Goal: Transaction & Acquisition: Purchase product/service

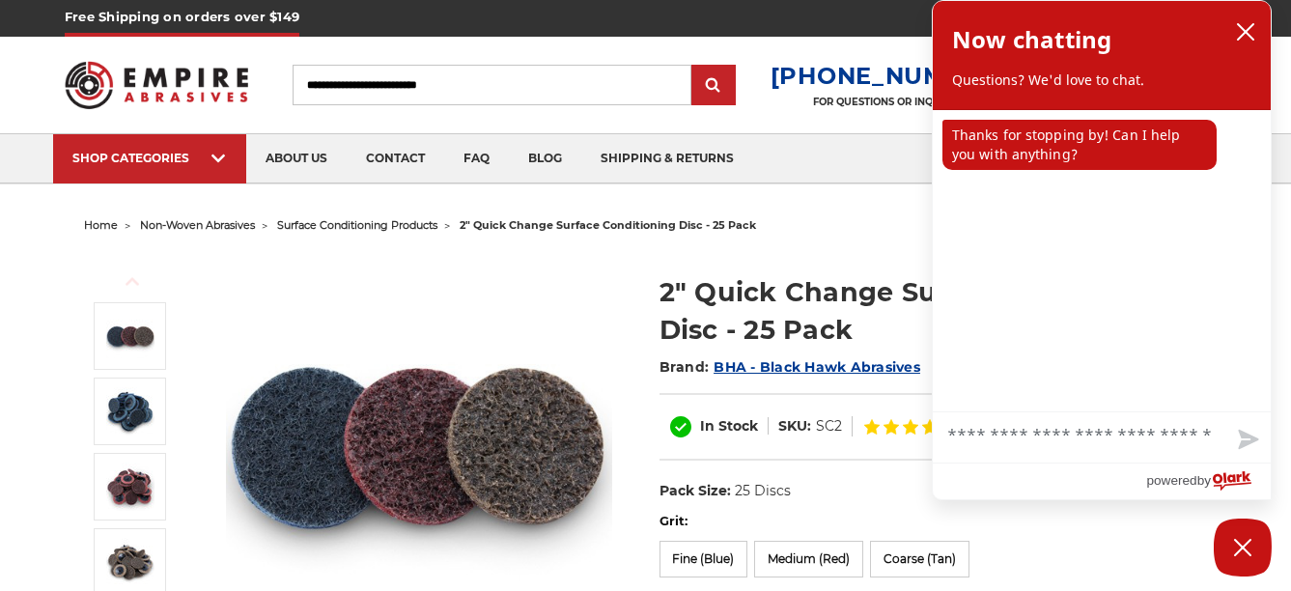
click at [391, 226] on span "surface conditioning products" at bounding box center [357, 225] width 160 height 14
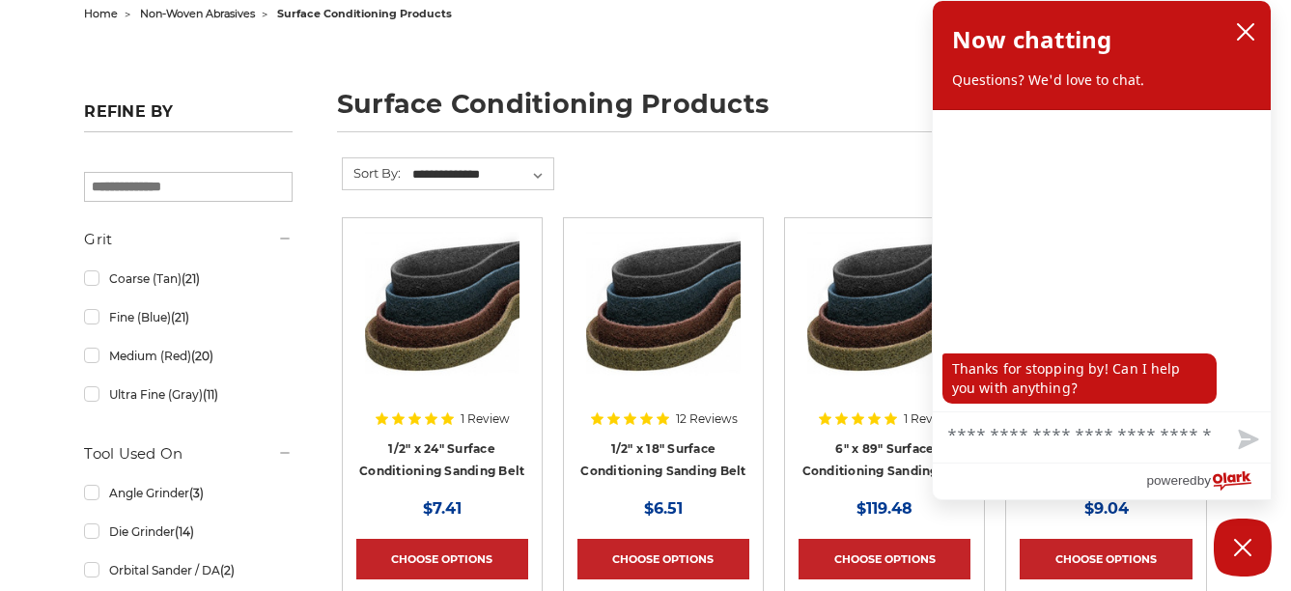
scroll to position [290, 0]
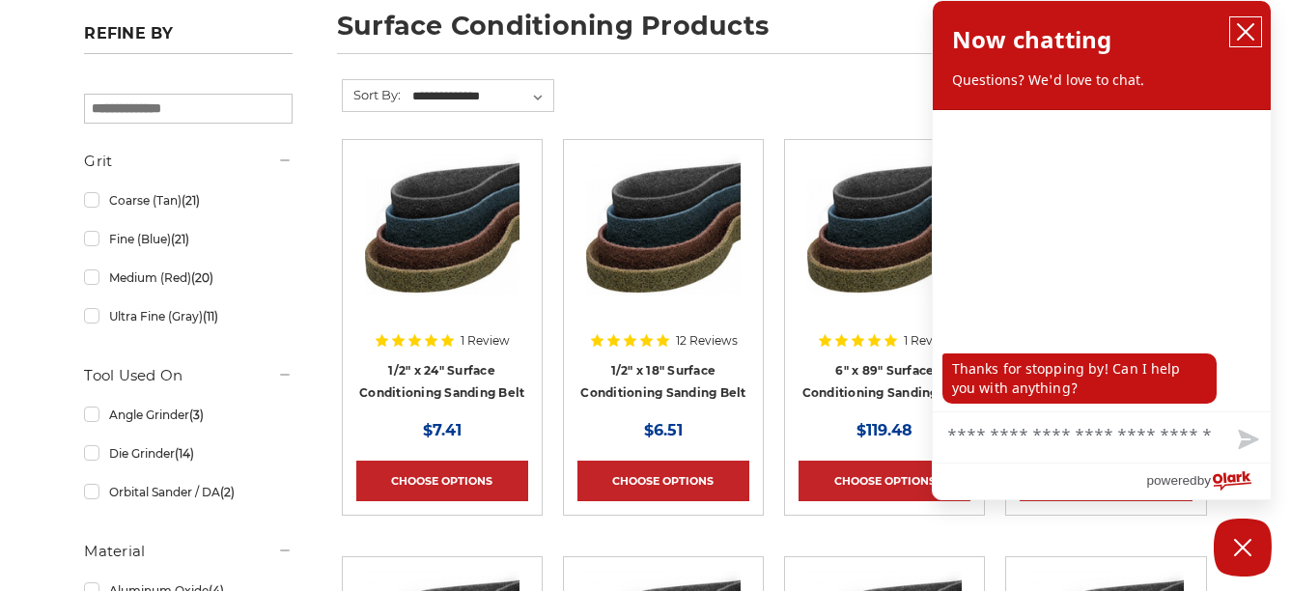
click at [1245, 24] on icon "close chatbox" at bounding box center [1245, 31] width 19 height 19
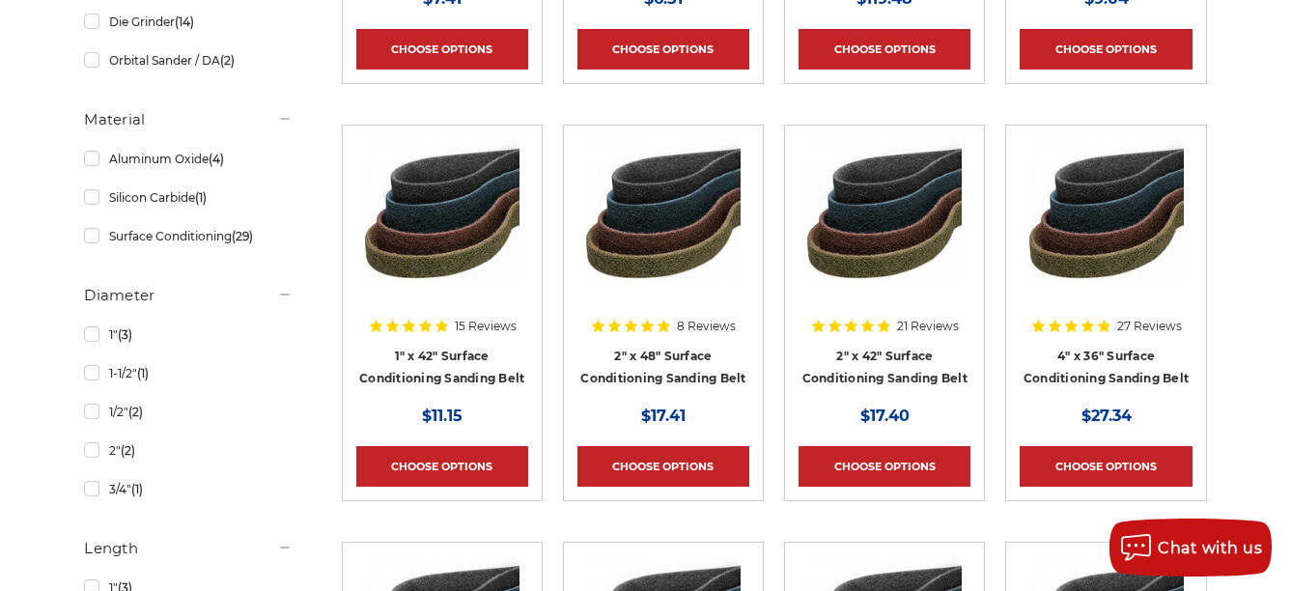
scroll to position [773, 0]
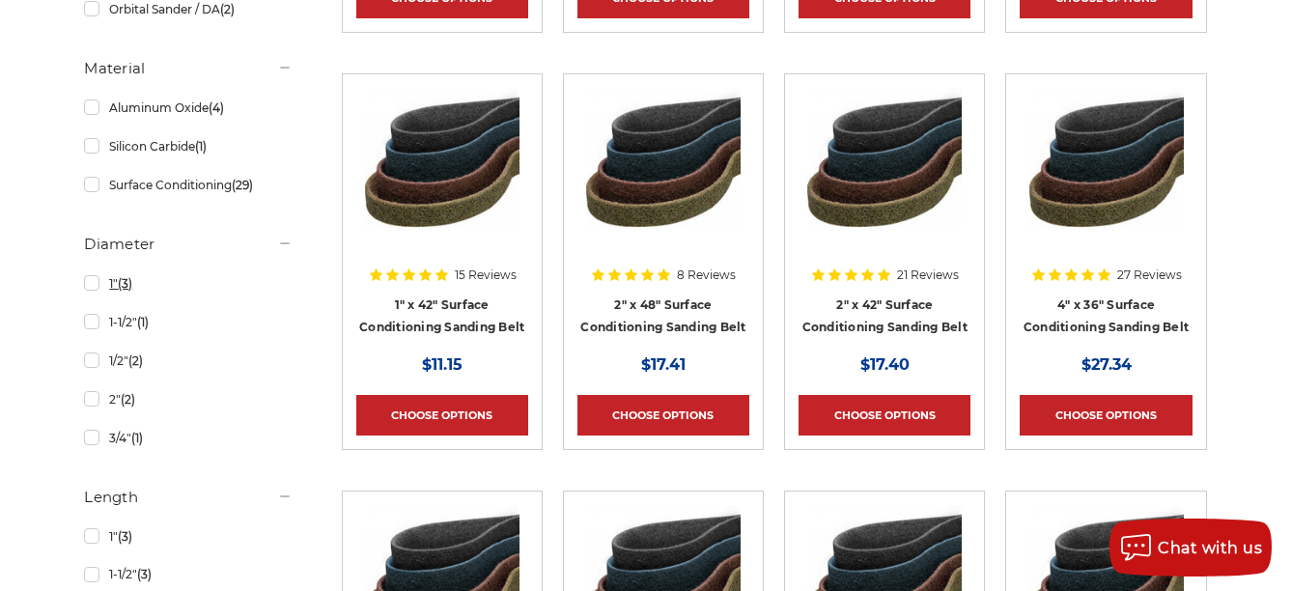
click at [86, 282] on link "1" (3)" at bounding box center [188, 284] width 209 height 34
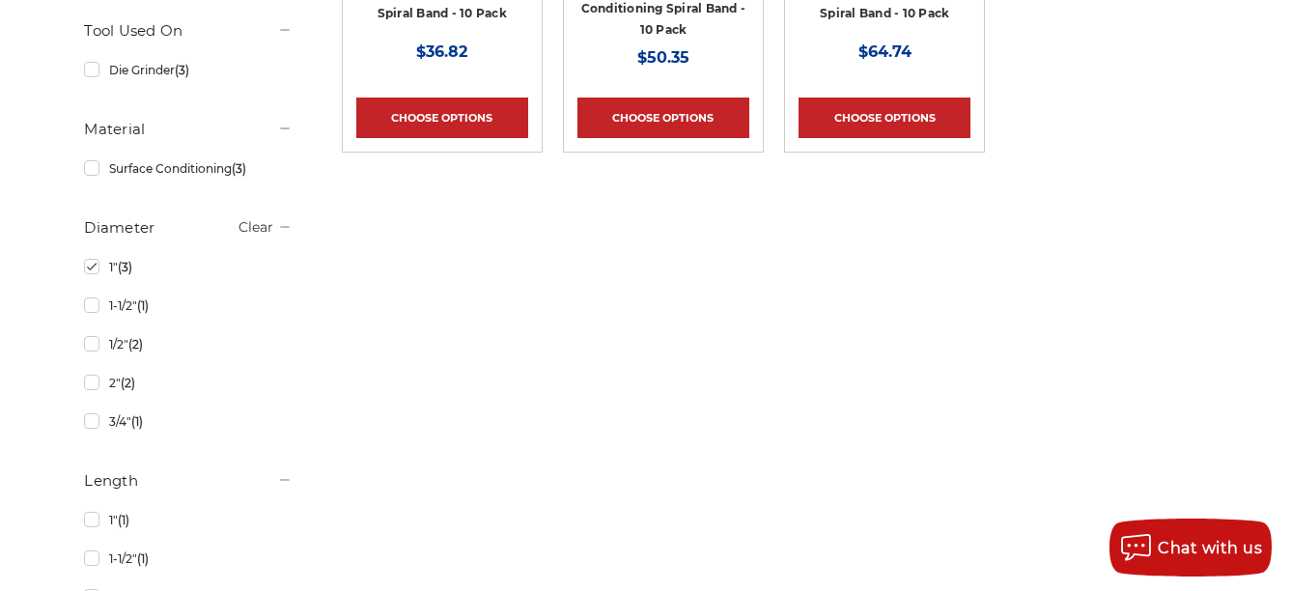
scroll to position [676, 0]
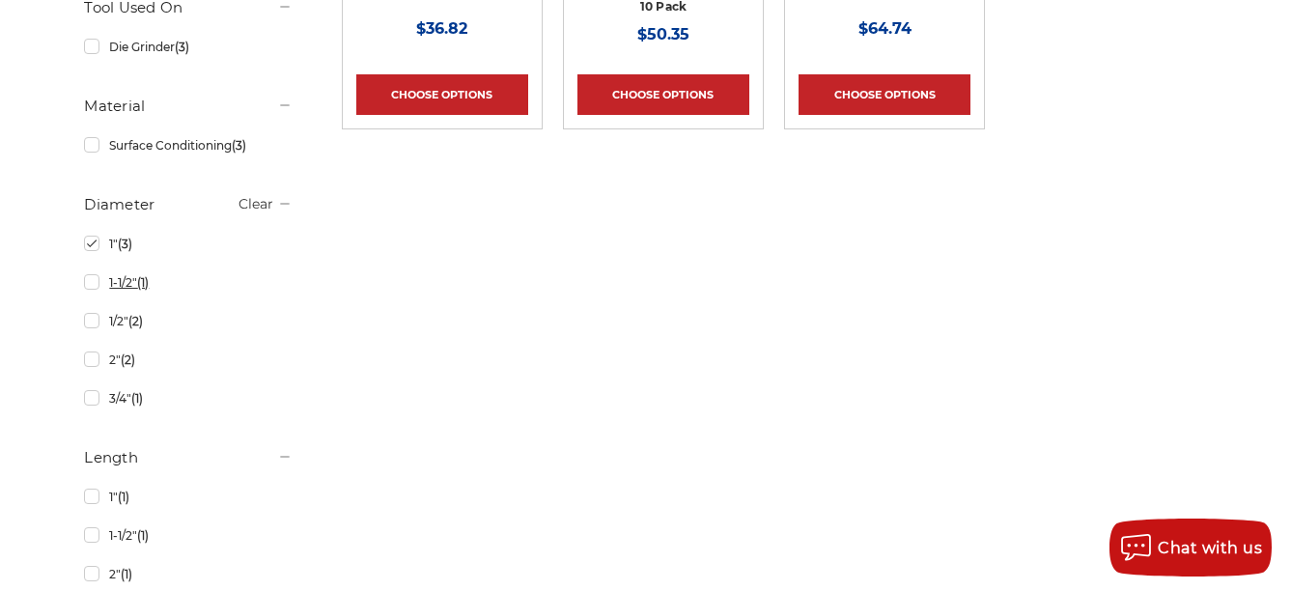
click at [93, 282] on link "1-1/2" (1)" at bounding box center [188, 283] width 209 height 34
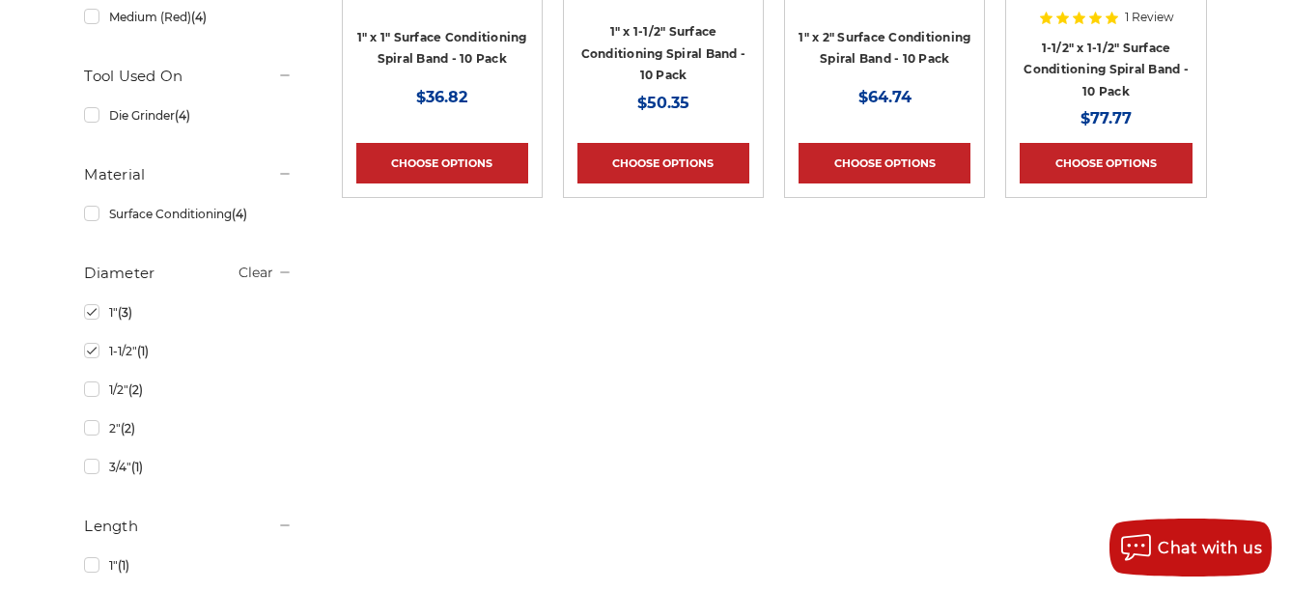
scroll to position [676, 0]
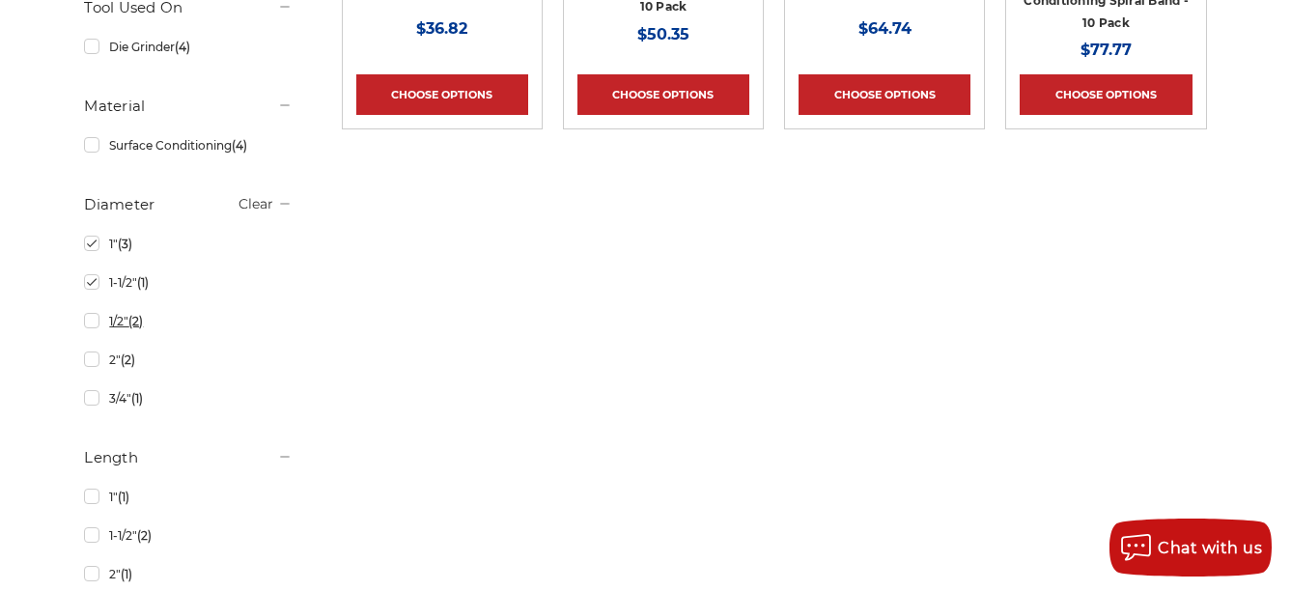
click at [90, 324] on link "1/2" (2)" at bounding box center [188, 321] width 209 height 34
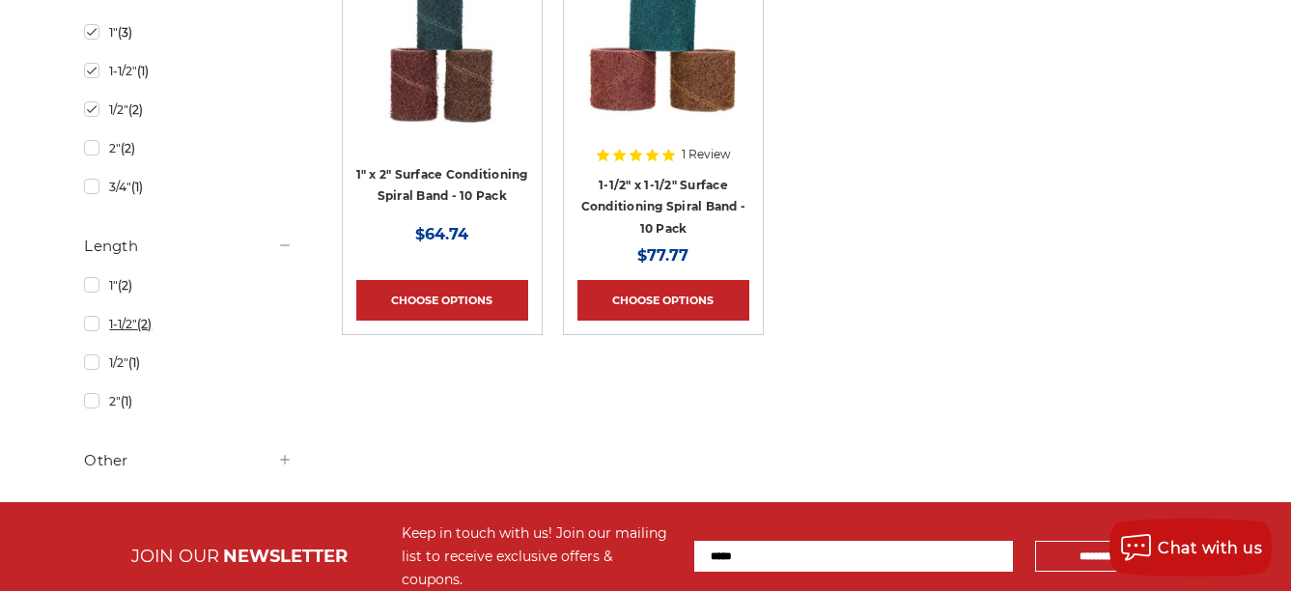
scroll to position [869, 0]
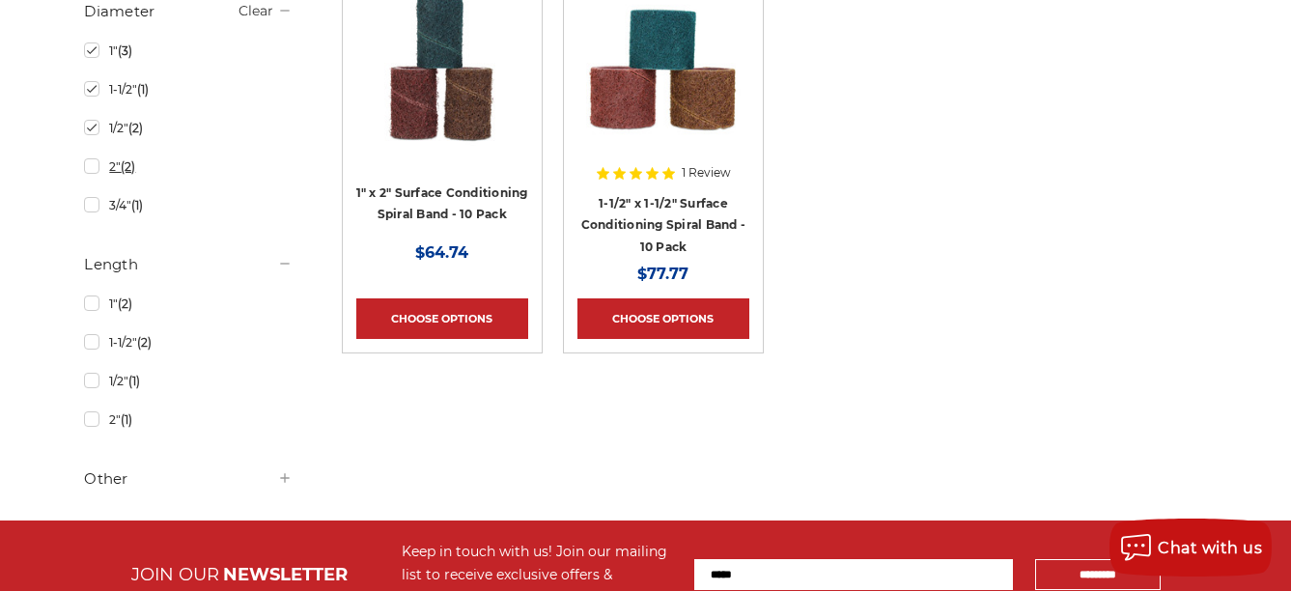
click at [91, 168] on link "2" (2)" at bounding box center [188, 167] width 209 height 34
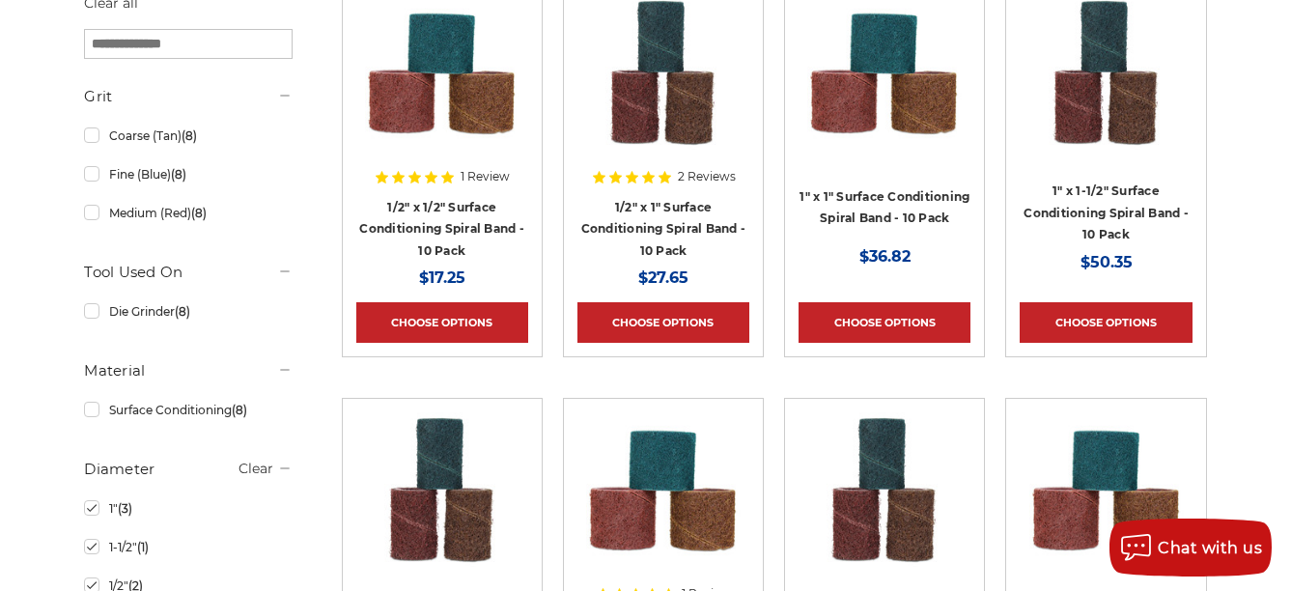
scroll to position [483, 0]
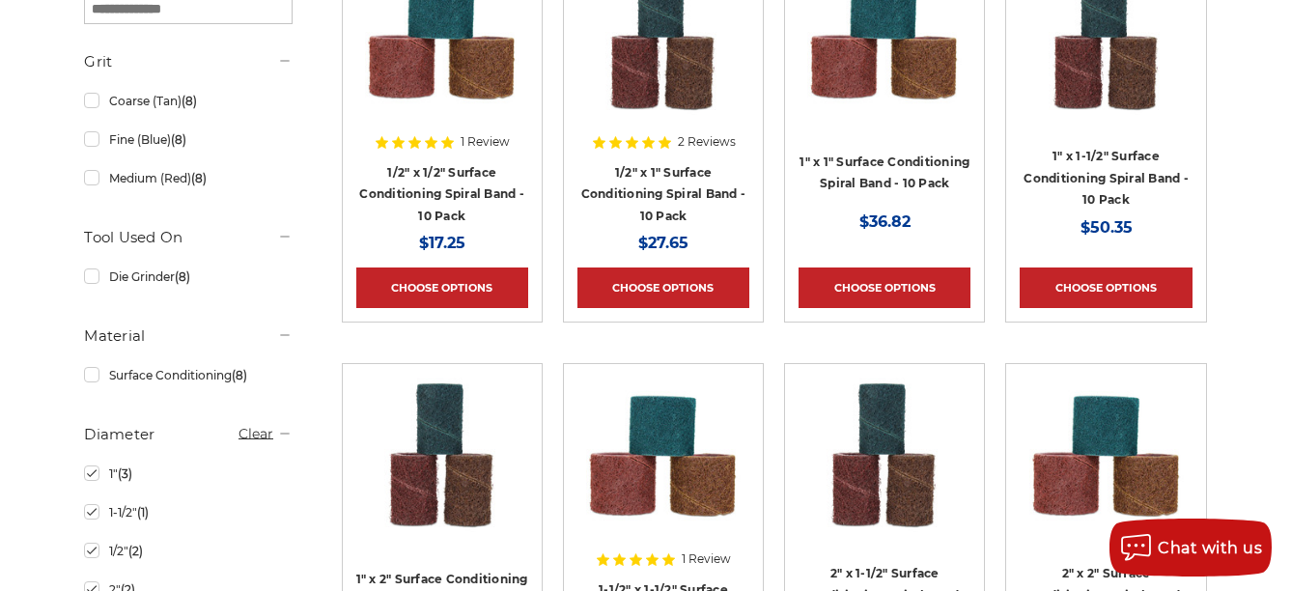
click at [253, 435] on link "Clear" at bounding box center [256, 432] width 35 height 17
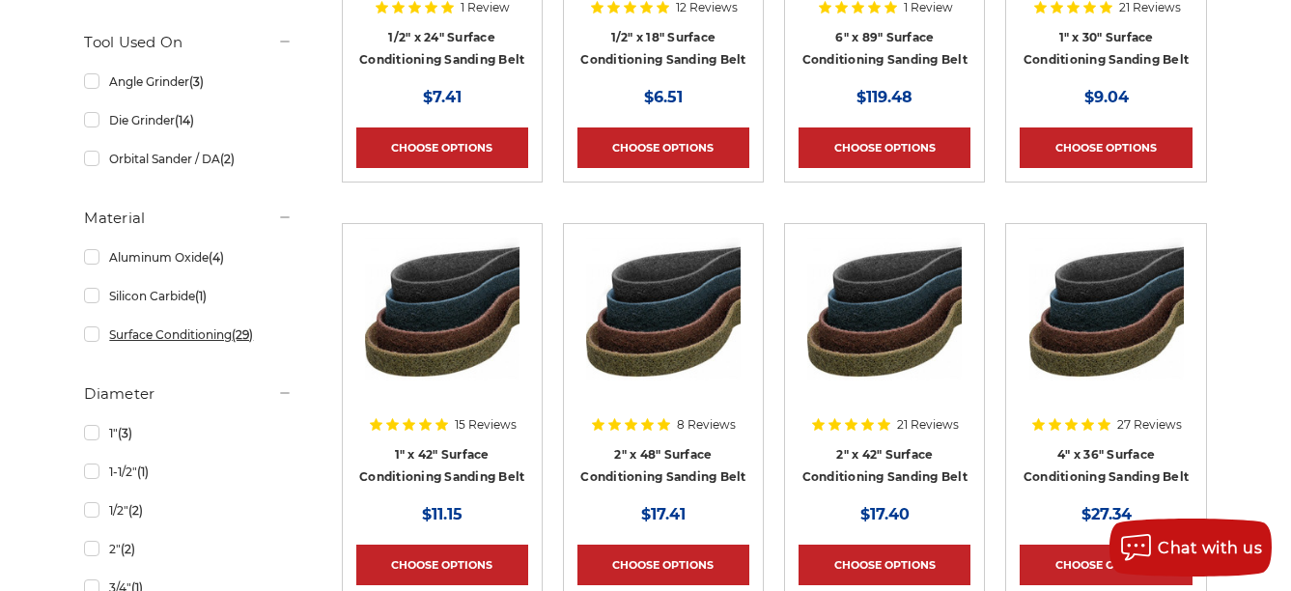
scroll to position [580, 0]
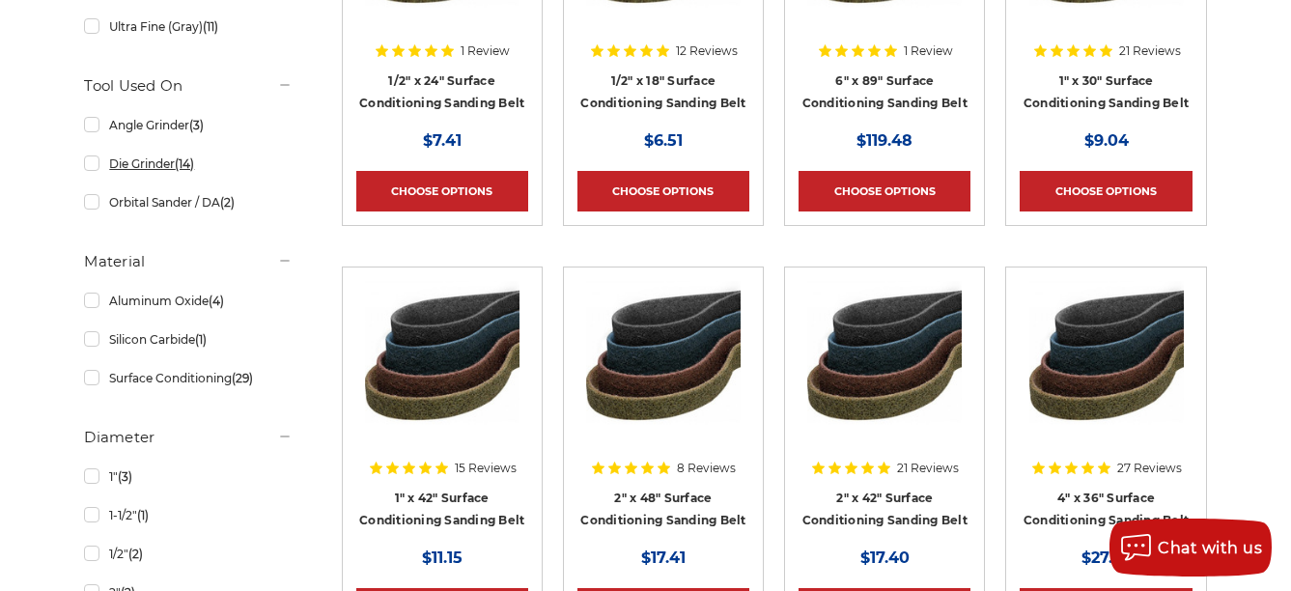
click at [96, 168] on link "Die Grinder (14)" at bounding box center [188, 164] width 209 height 34
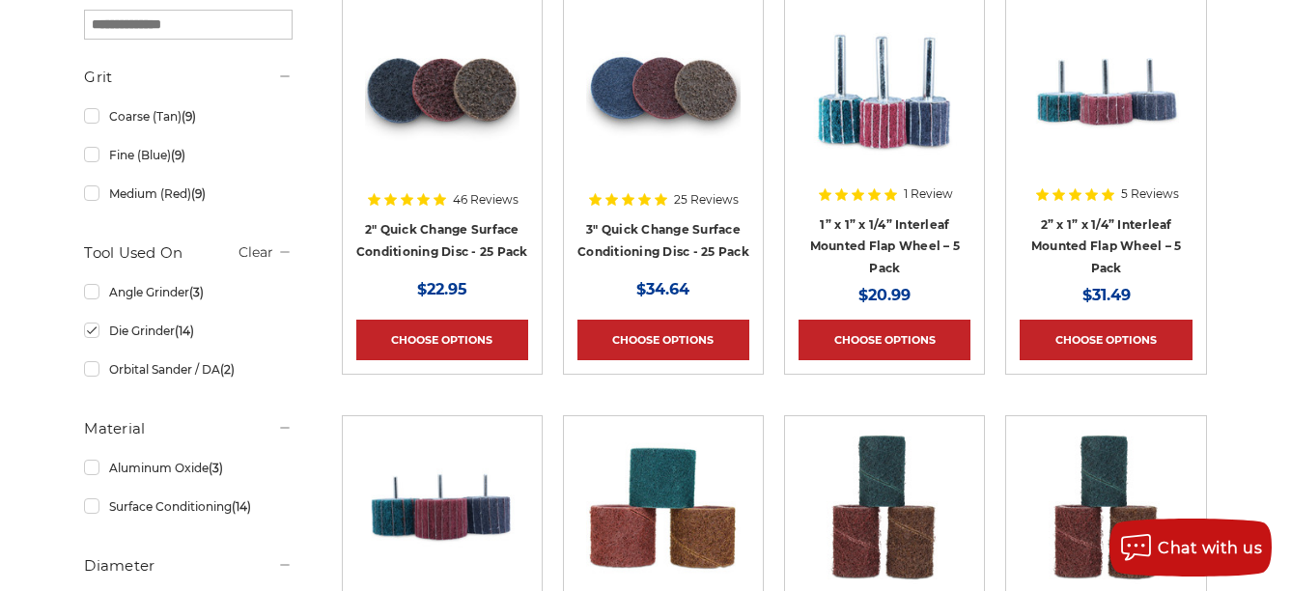
scroll to position [386, 0]
